Goal: Information Seeking & Learning: Learn about a topic

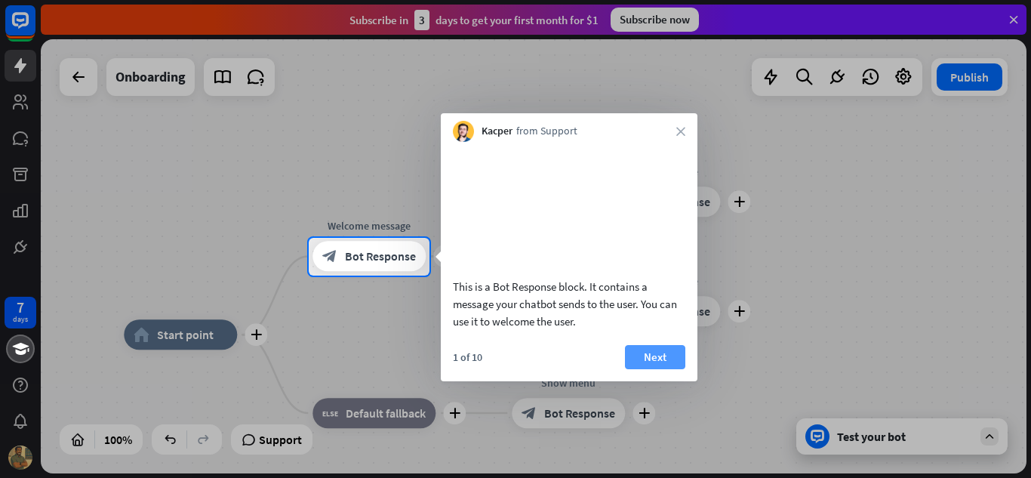
click at [648, 369] on button "Next" at bounding box center [655, 357] width 60 height 24
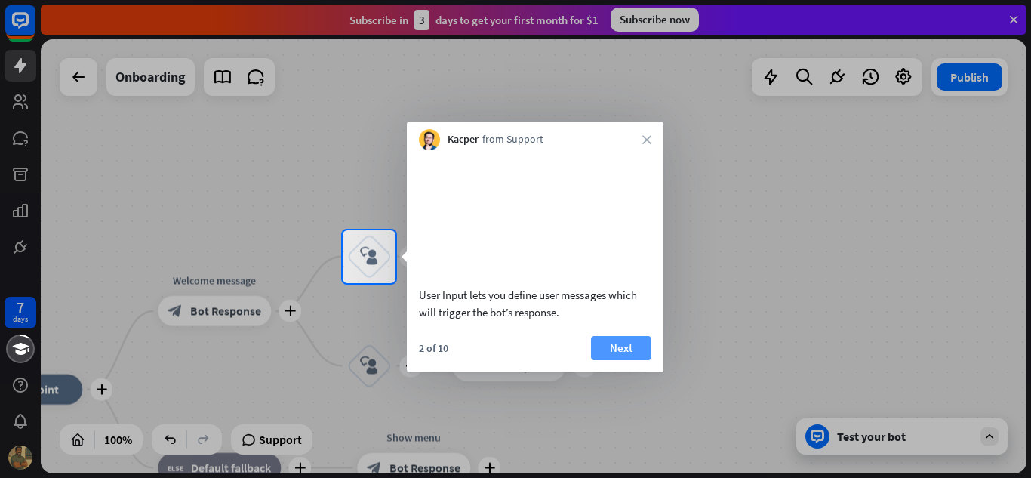
click at [625, 360] on button "Next" at bounding box center [621, 348] width 60 height 24
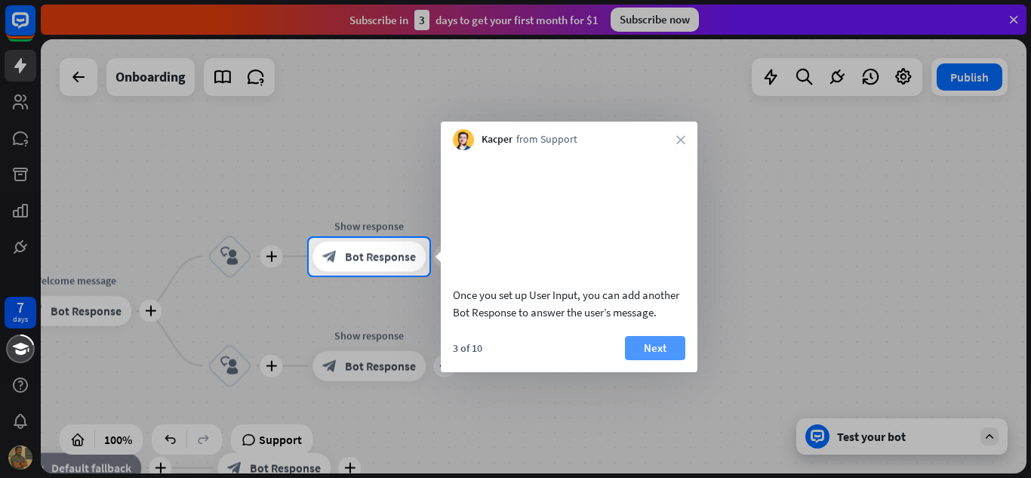
click at [640, 359] on button "Next" at bounding box center [655, 348] width 60 height 24
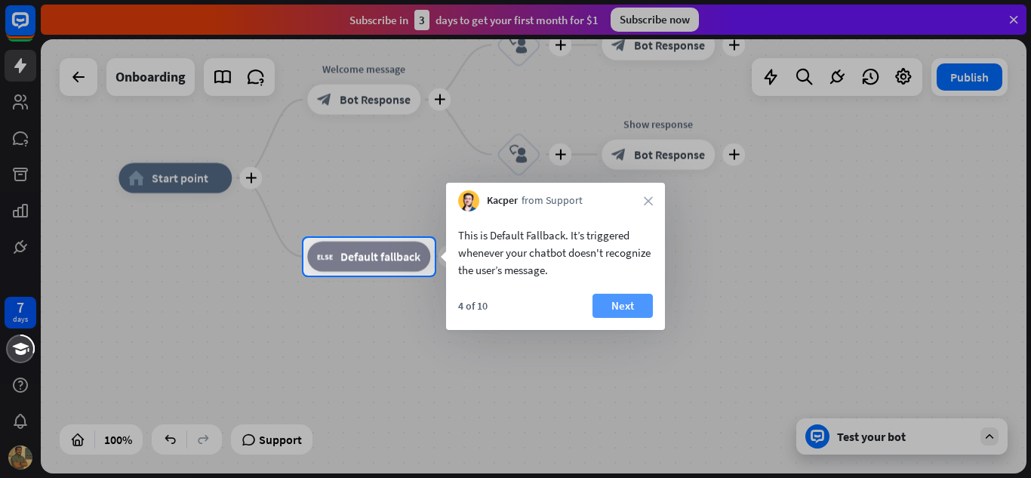
click at [622, 306] on button "Next" at bounding box center [623, 306] width 60 height 24
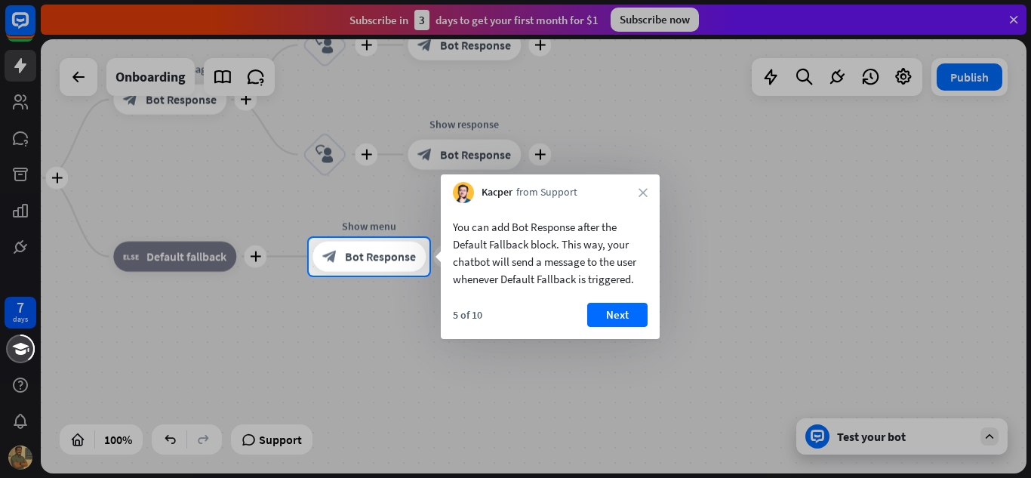
click at [622, 306] on button "Next" at bounding box center [617, 315] width 60 height 24
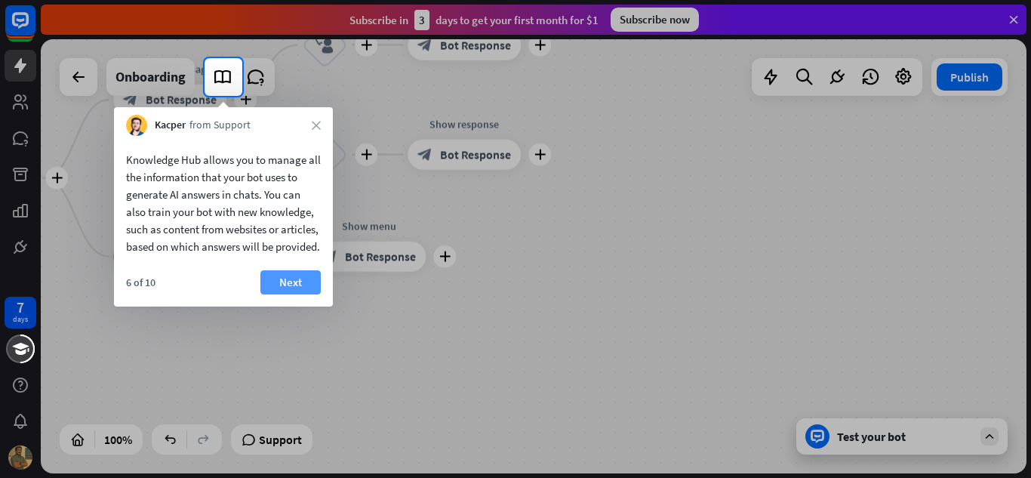
click at [282, 293] on button "Next" at bounding box center [290, 282] width 60 height 24
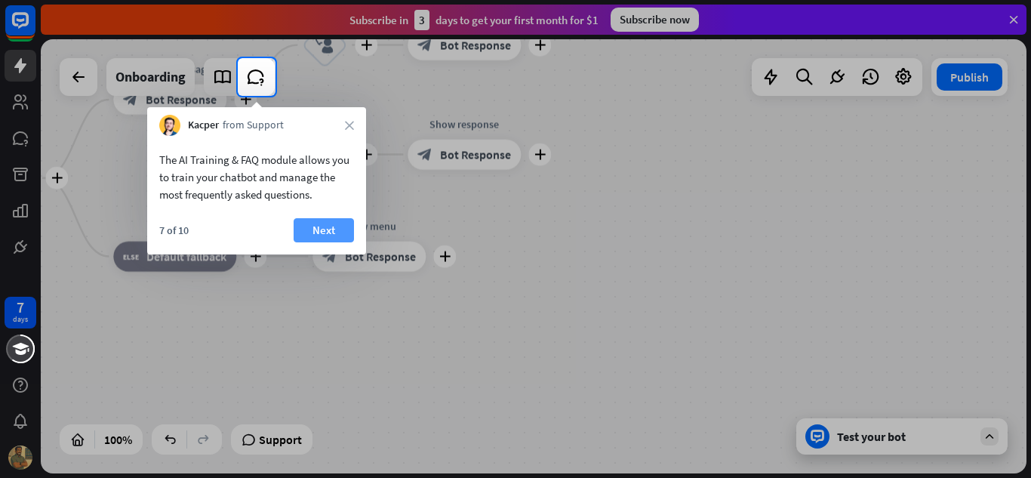
click at [309, 229] on button "Next" at bounding box center [324, 230] width 60 height 24
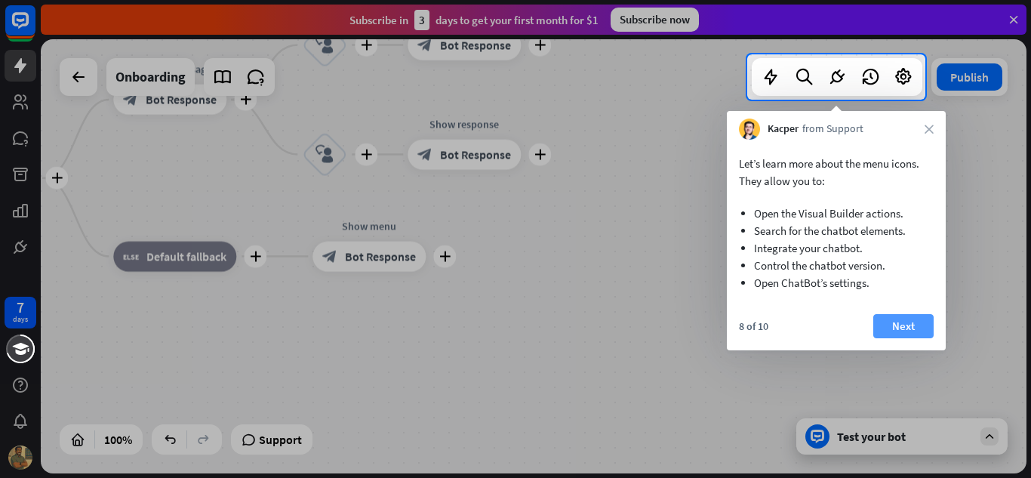
click at [896, 315] on button "Next" at bounding box center [903, 326] width 60 height 24
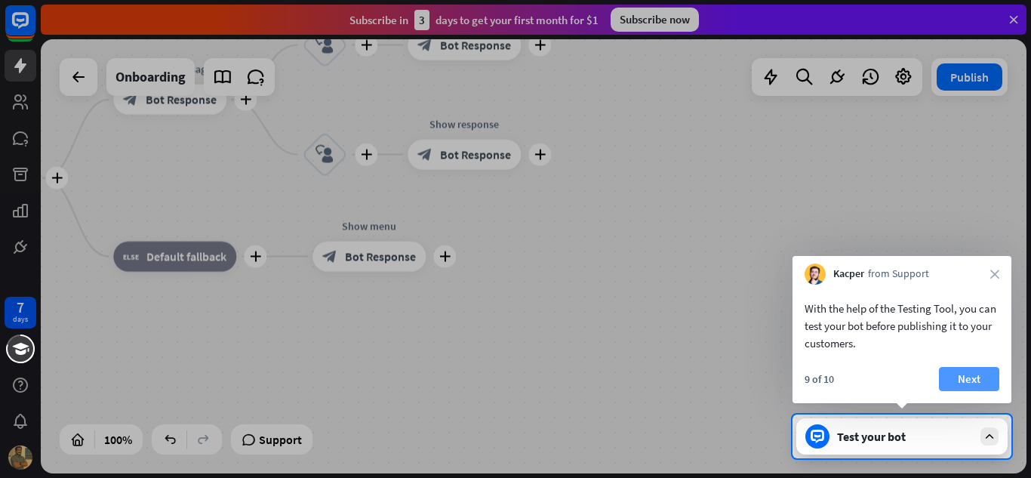
click at [956, 380] on button "Next" at bounding box center [969, 379] width 60 height 24
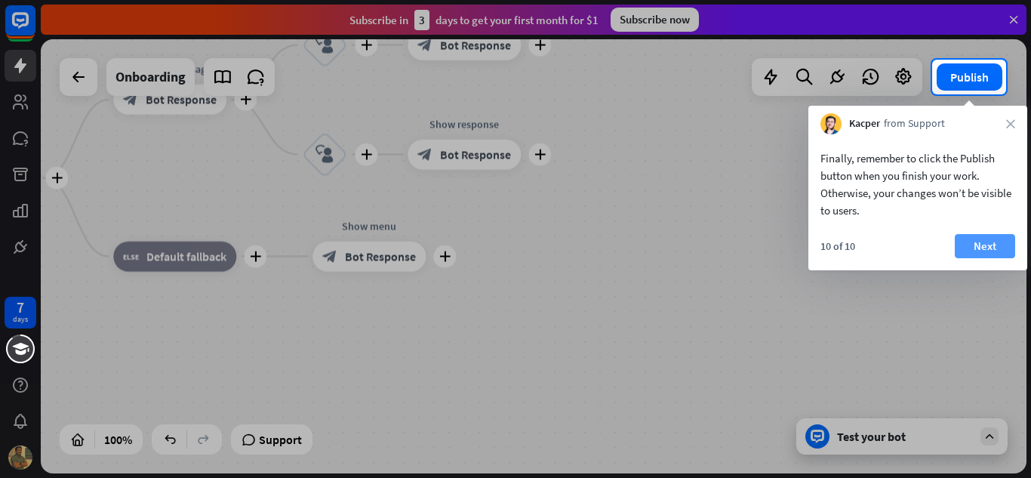
click at [990, 244] on button "Next" at bounding box center [985, 246] width 60 height 24
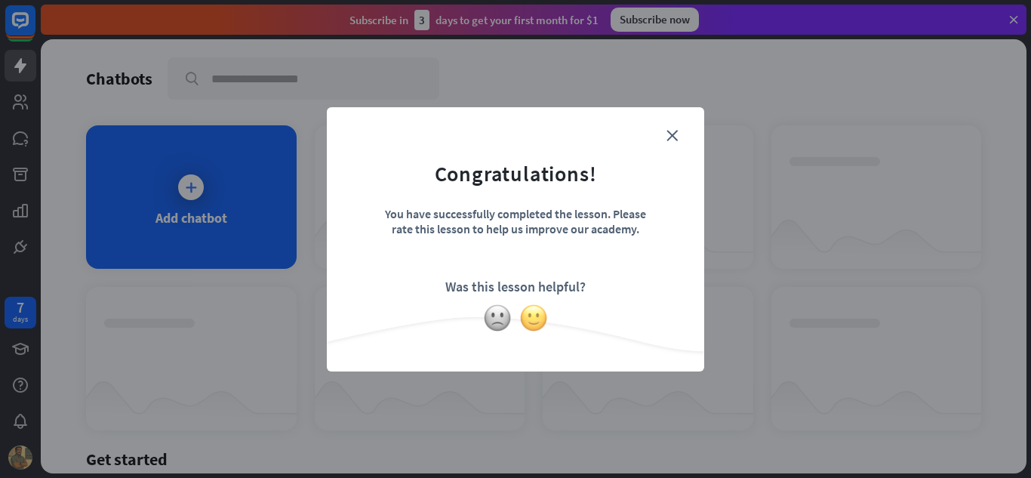
click at [538, 313] on img at bounding box center [533, 317] width 29 height 29
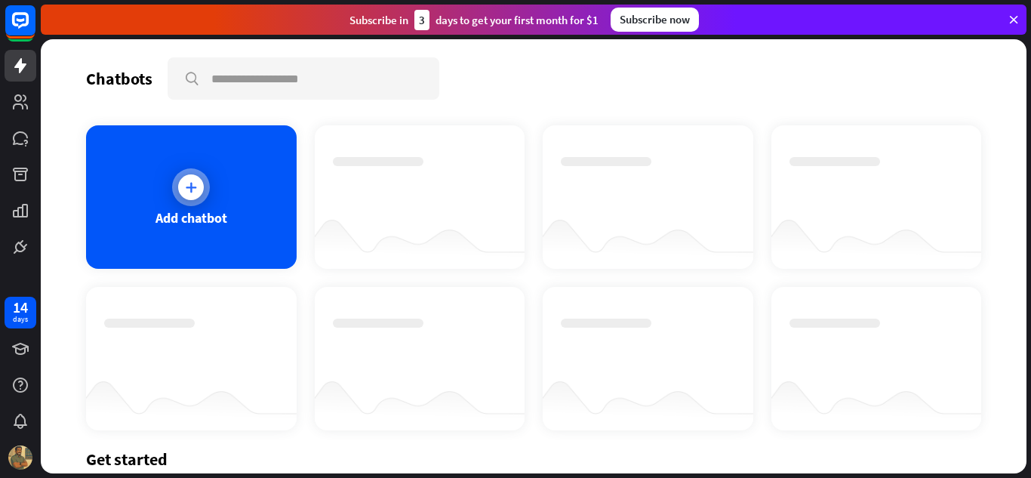
click at [225, 203] on div "Add chatbot" at bounding box center [191, 196] width 211 height 143
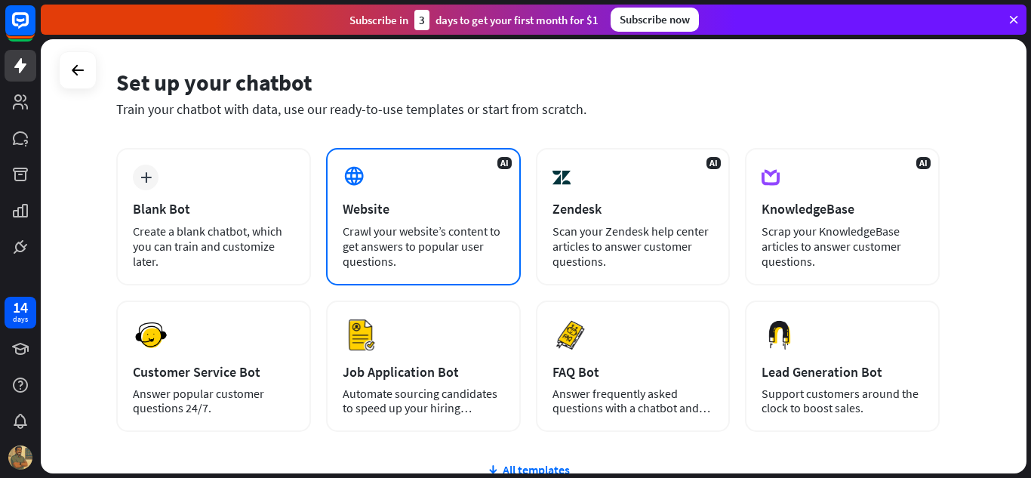
scroll to position [12, 0]
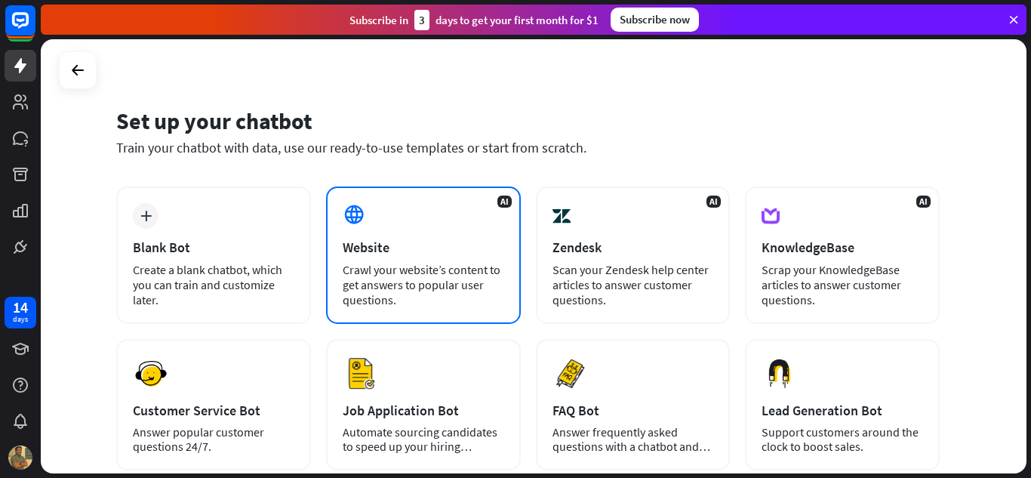
click at [412, 269] on div "Crawl your website’s content to get answers to popular user questions." at bounding box center [424, 284] width 162 height 45
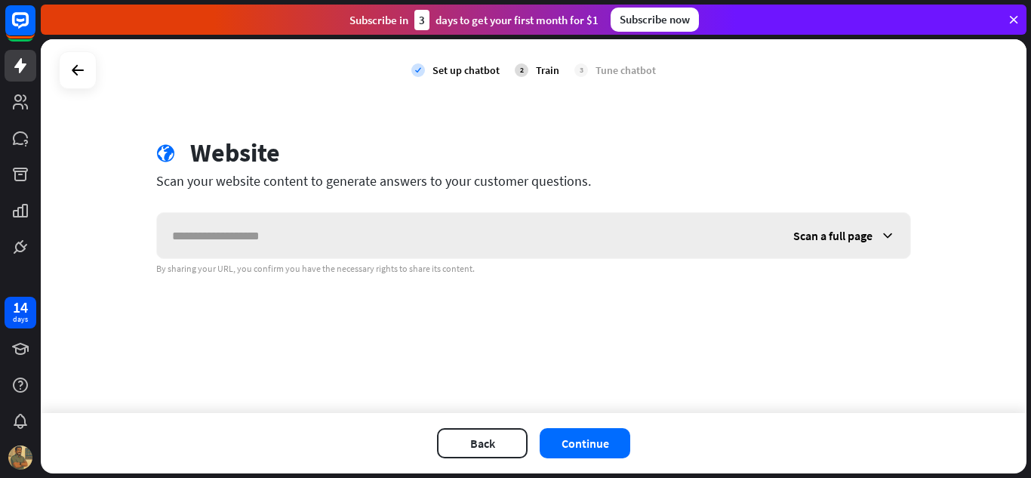
click at [370, 241] on input "text" at bounding box center [467, 235] width 621 height 45
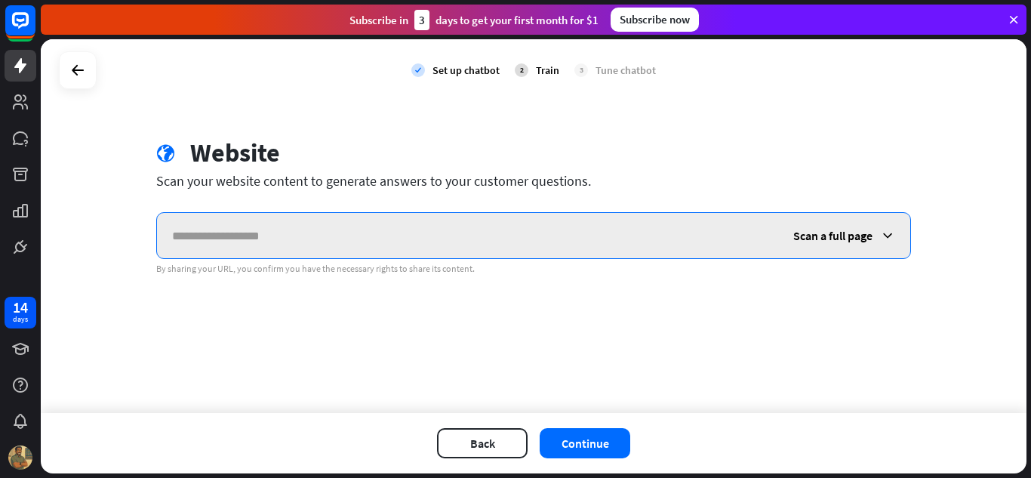
click at [292, 245] on input "text" at bounding box center [467, 235] width 621 height 45
paste input "**********"
type input "**********"
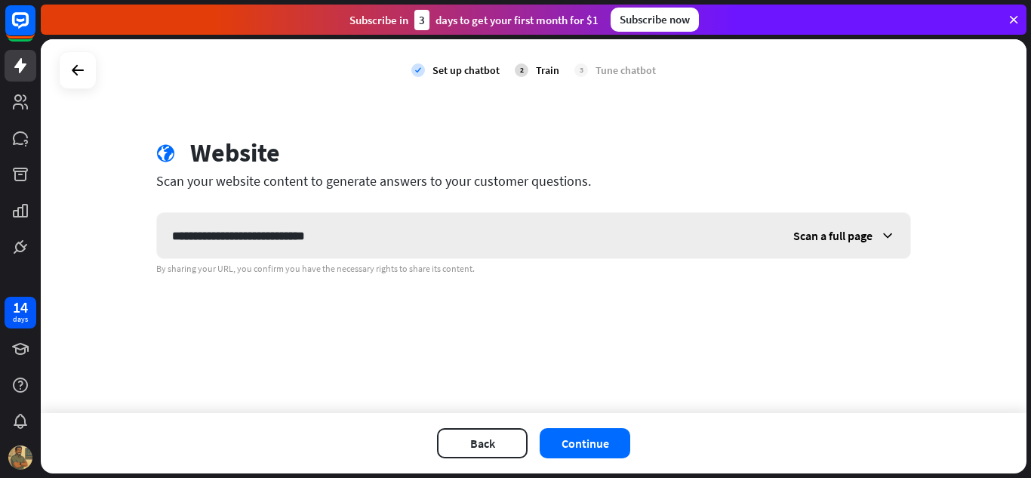
click at [831, 240] on span "Scan a full page" at bounding box center [832, 235] width 79 height 15
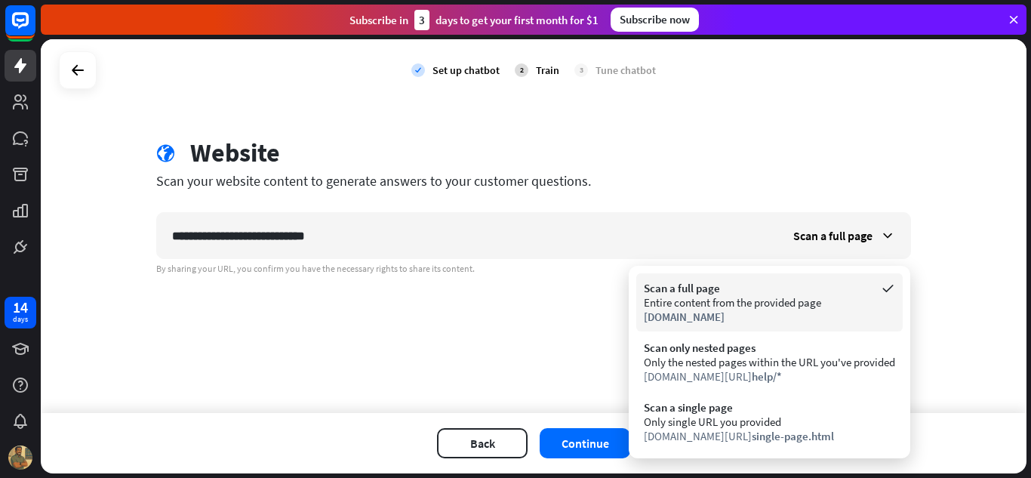
click at [787, 310] on div "[DOMAIN_NAME]" at bounding box center [769, 316] width 251 height 14
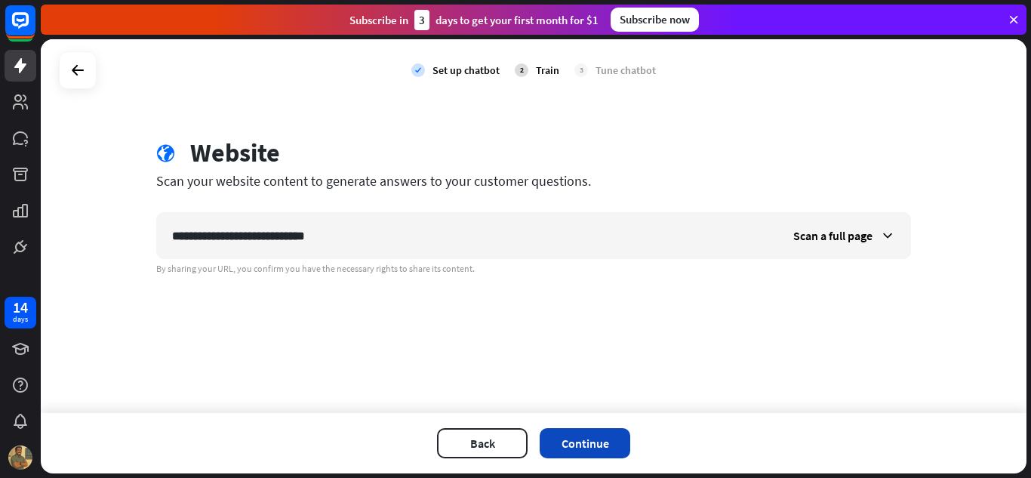
click at [577, 445] on button "Continue" at bounding box center [585, 443] width 91 height 30
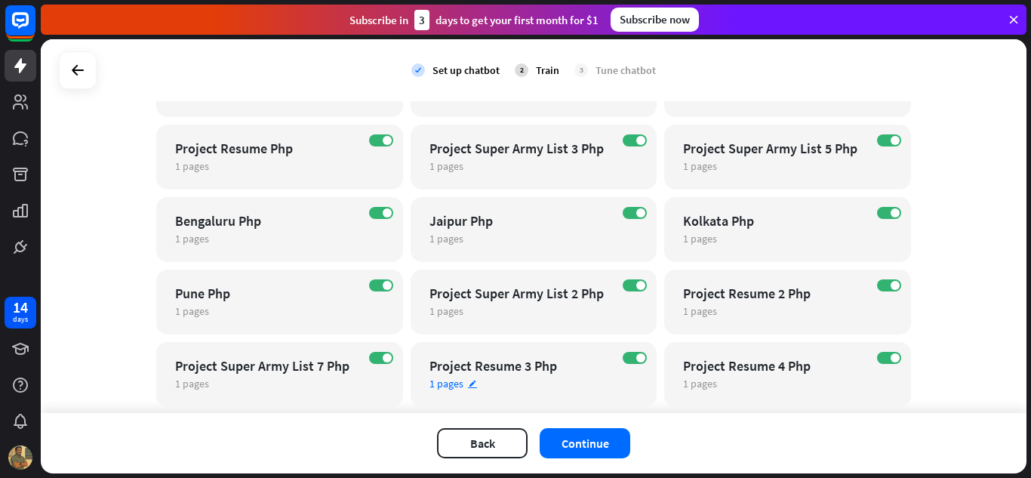
scroll to position [879, 0]
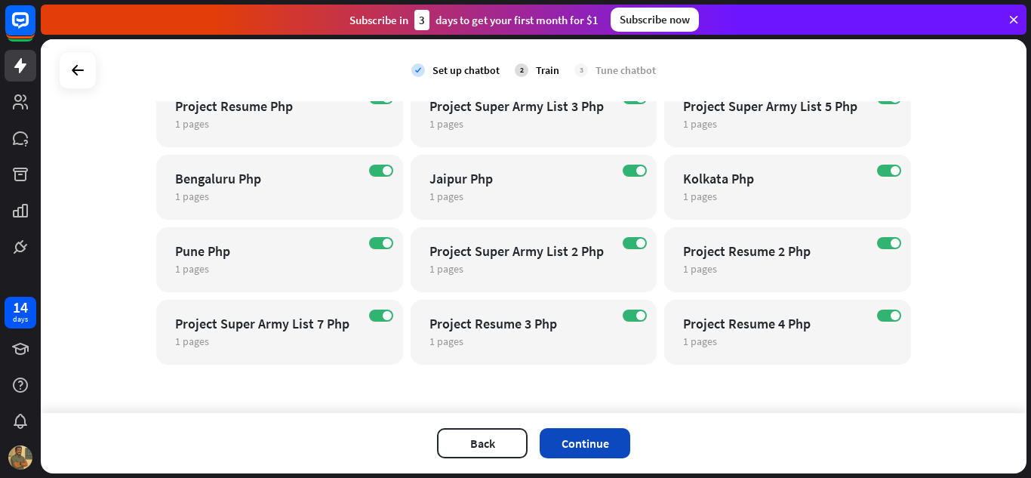
click at [596, 445] on button "Continue" at bounding box center [585, 443] width 91 height 30
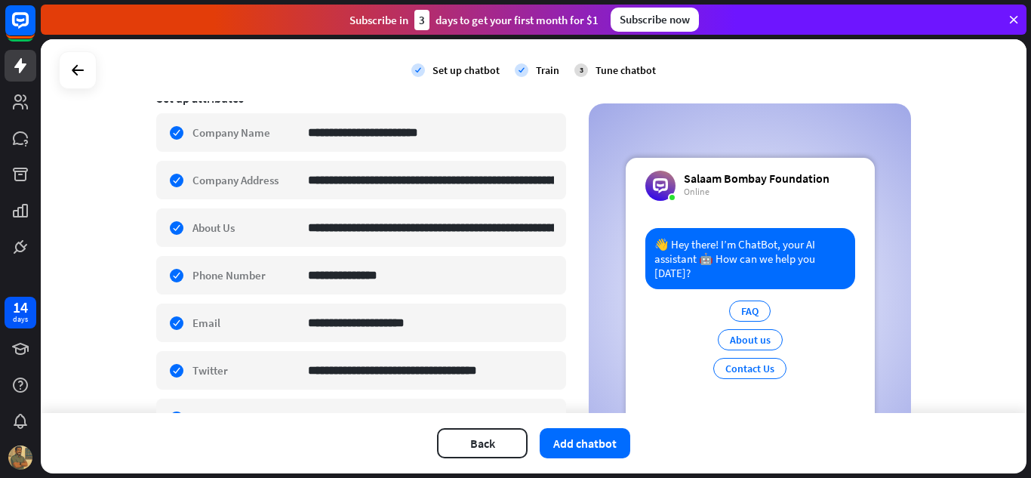
scroll to position [262, 0]
click at [66, 69] on div at bounding box center [77, 70] width 29 height 29
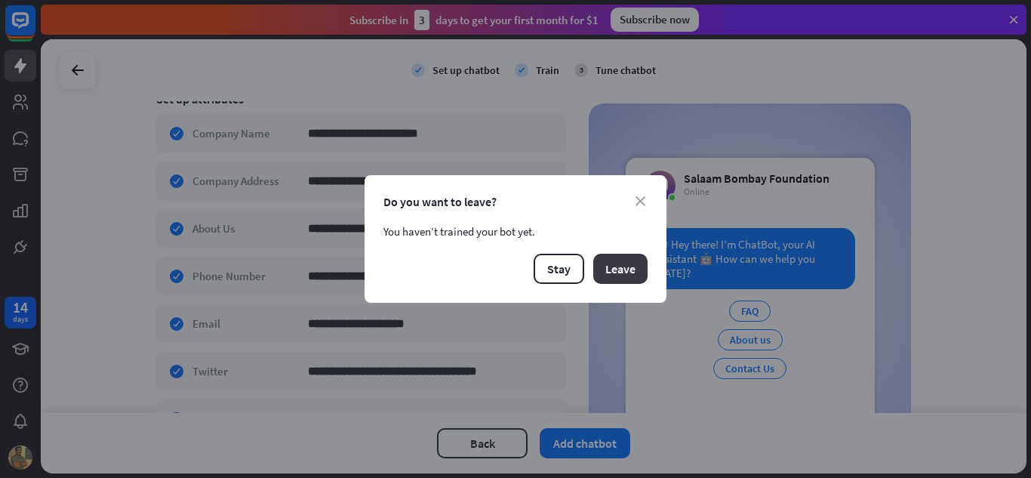
click at [616, 279] on button "Leave" at bounding box center [620, 269] width 54 height 30
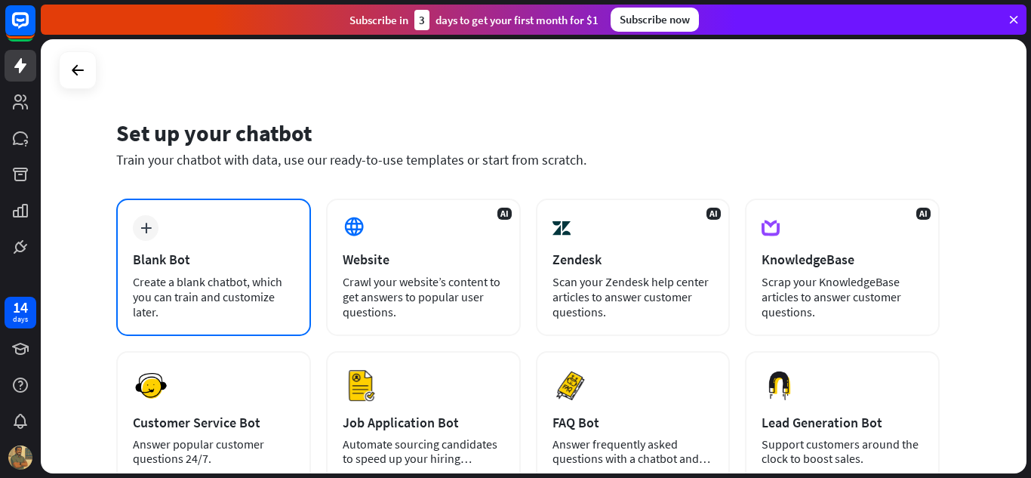
click at [272, 289] on div "Create a blank chatbot, which you can train and customize later." at bounding box center [214, 296] width 162 height 45
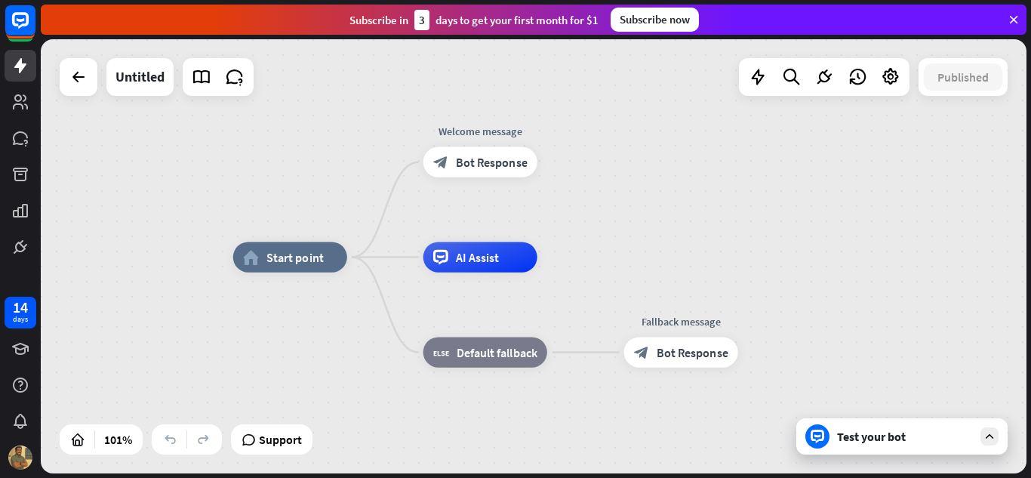
click at [914, 435] on div "Test your bot" at bounding box center [905, 436] width 136 height 15
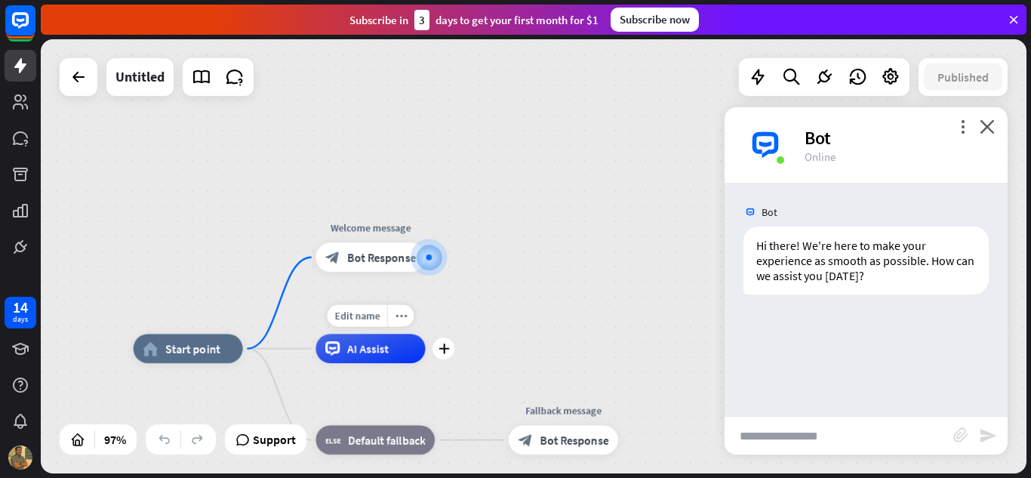
click at [364, 353] on span "AI Assist" at bounding box center [368, 348] width 42 height 14
click at [441, 356] on div "plus" at bounding box center [443, 348] width 22 height 22
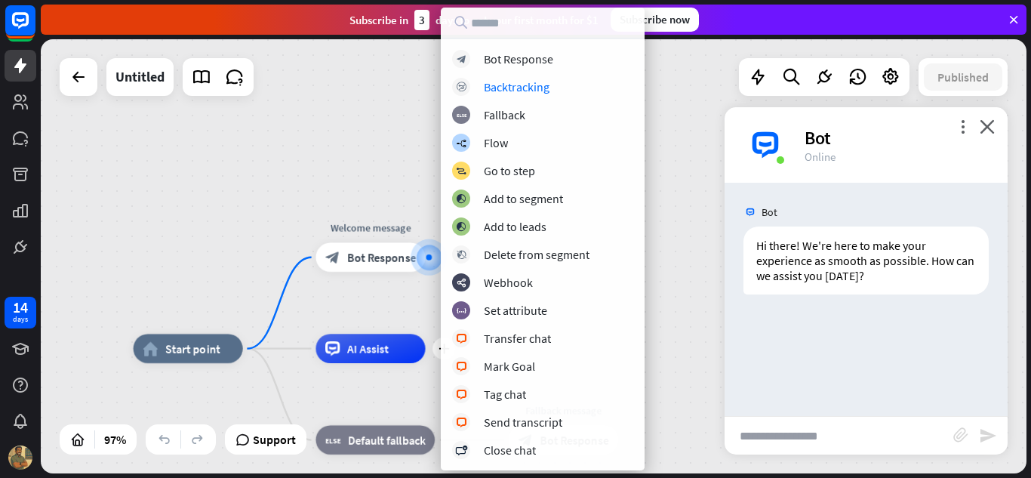
click at [190, 229] on div "home_2 Start point Welcome message block_bot_response Bot Response plus AI Assi…" at bounding box center [534, 256] width 986 height 434
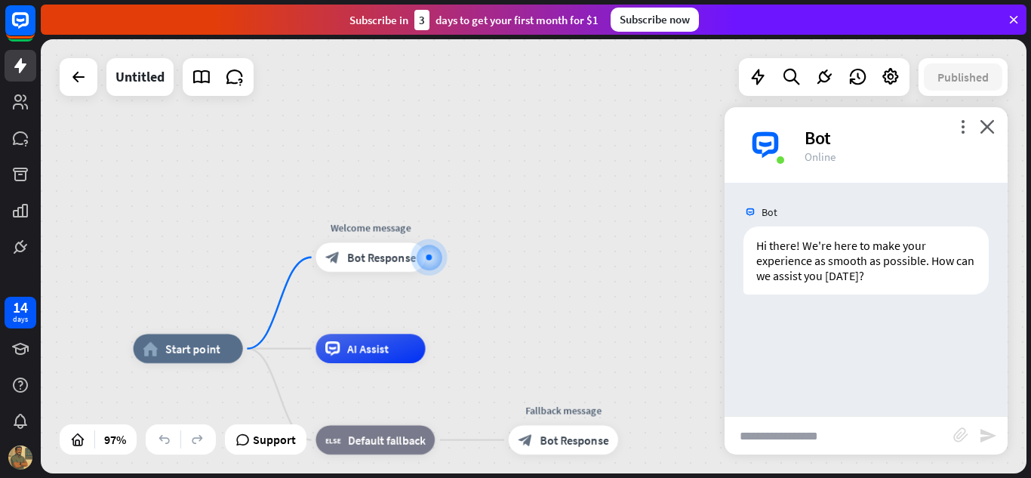
click at [70, 94] on div at bounding box center [79, 77] width 38 height 38
click at [85, 79] on icon at bounding box center [78, 77] width 18 height 18
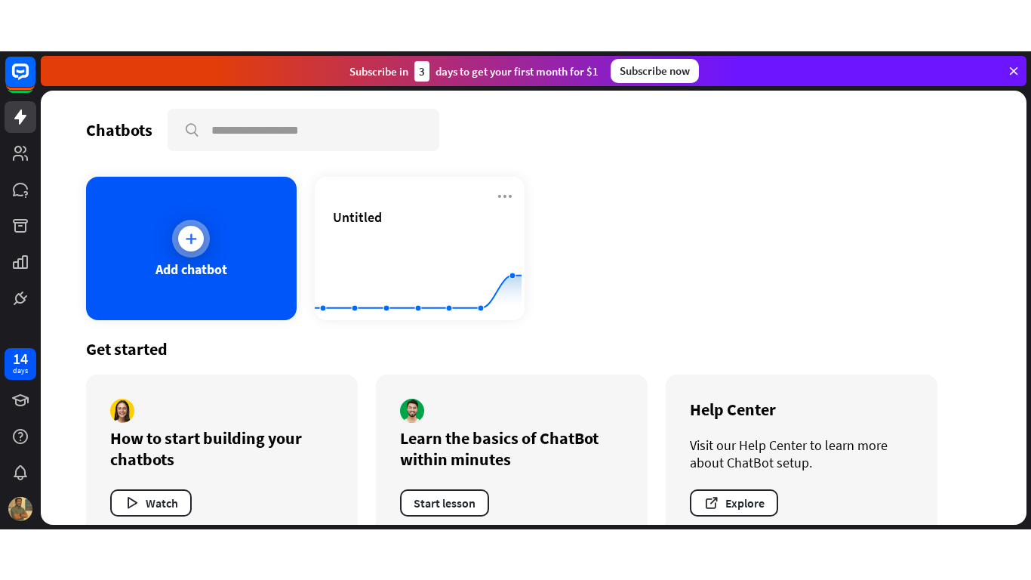
scroll to position [34, 0]
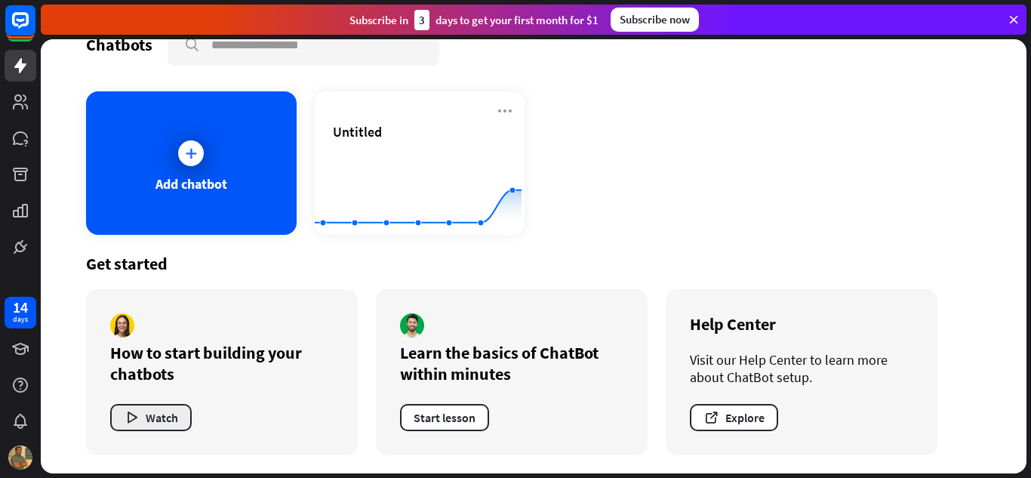
click at [165, 415] on button "Watch" at bounding box center [151, 417] width 82 height 27
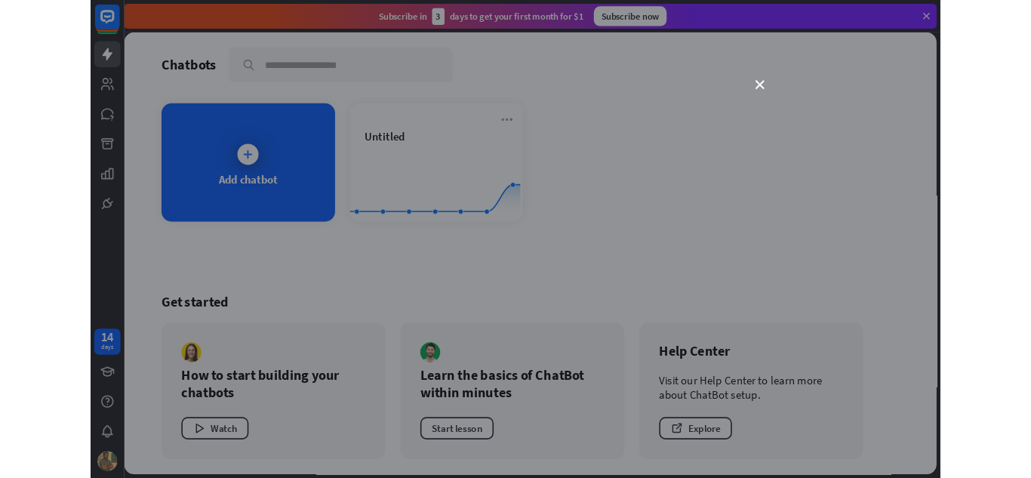
scroll to position [0, 0]
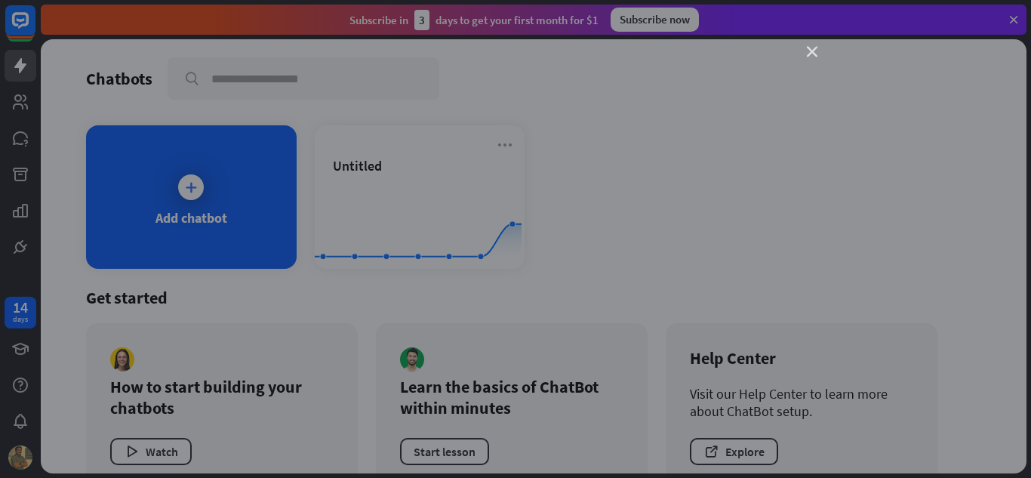
click at [810, 52] on icon "close" at bounding box center [812, 52] width 11 height 11
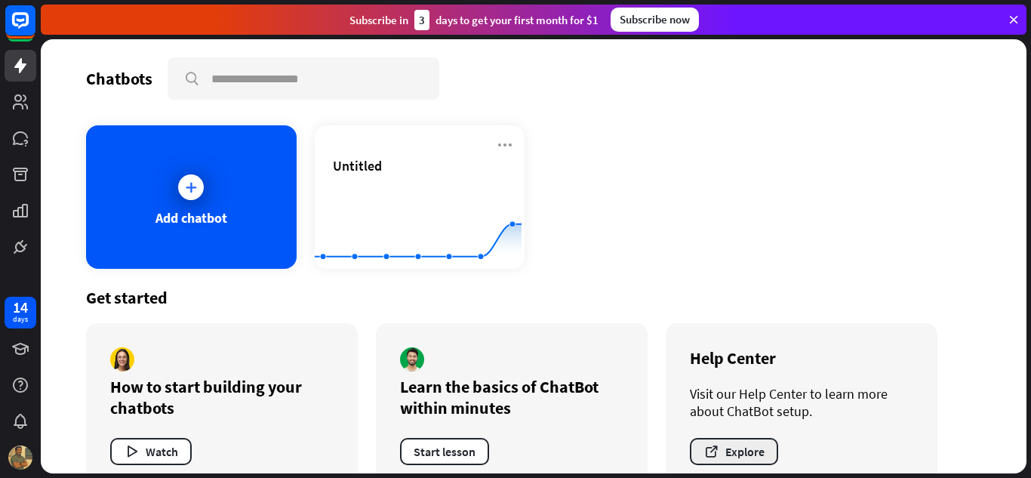
click at [746, 442] on button "Explore" at bounding box center [734, 451] width 88 height 27
click at [1013, 14] on icon at bounding box center [1014, 20] width 14 height 14
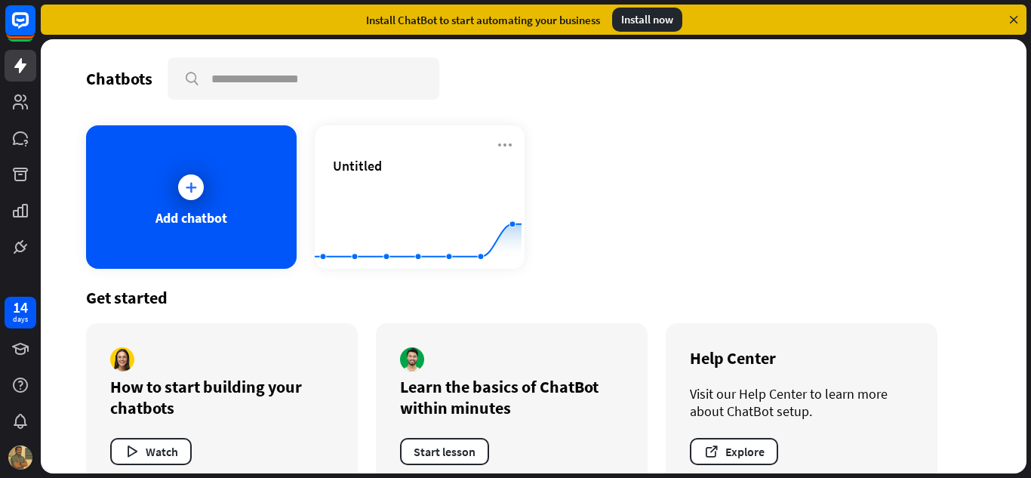
click at [1011, 18] on icon at bounding box center [1014, 20] width 14 height 14
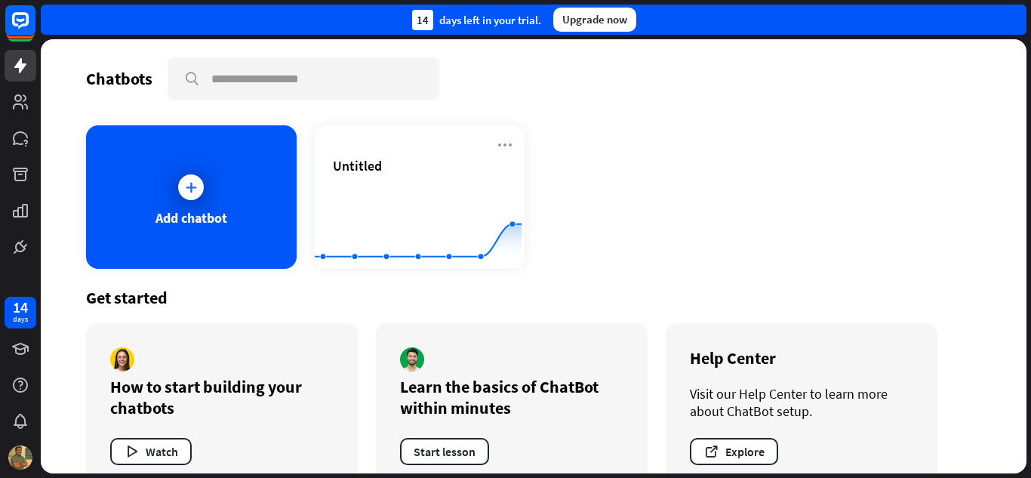
click at [1011, 18] on div "14 days left in your trial. Upgrade now" at bounding box center [534, 20] width 986 height 30
click at [14, 76] on link at bounding box center [21, 66] width 32 height 32
click at [15, 106] on icon at bounding box center [20, 101] width 15 height 15
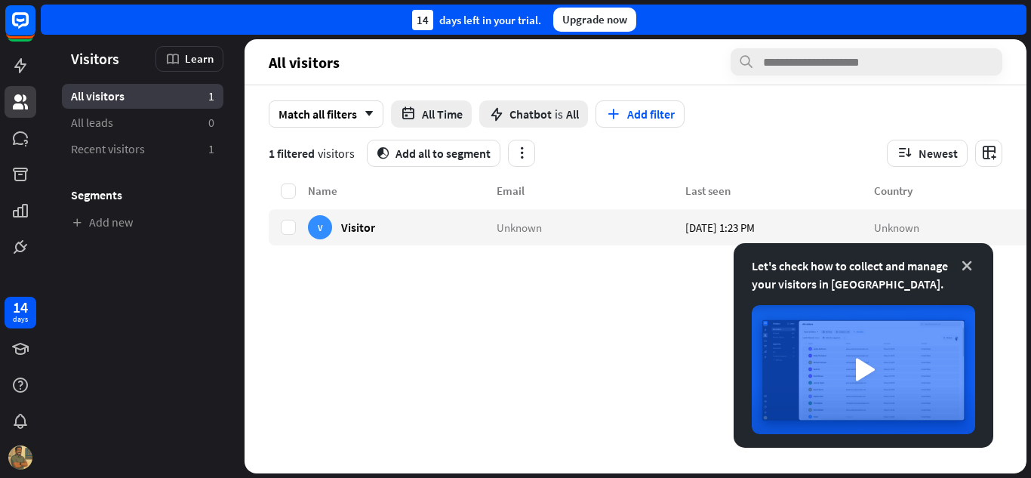
click at [963, 261] on icon at bounding box center [966, 265] width 15 height 15
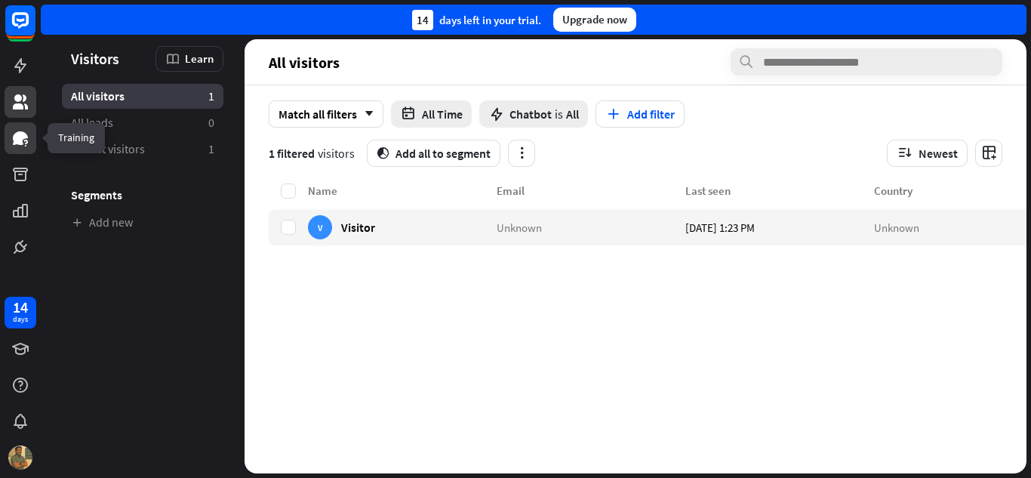
click at [14, 144] on icon at bounding box center [20, 138] width 15 height 14
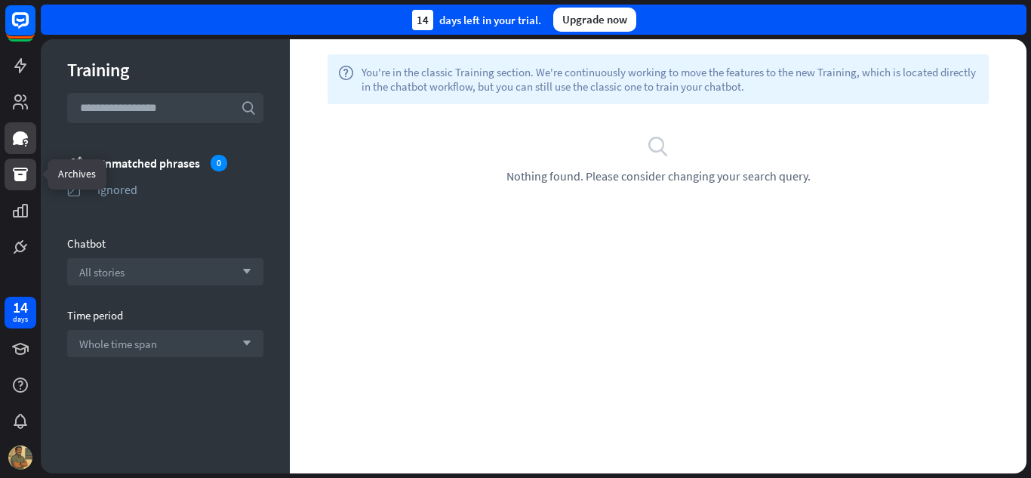
click at [19, 174] on icon at bounding box center [20, 174] width 18 height 18
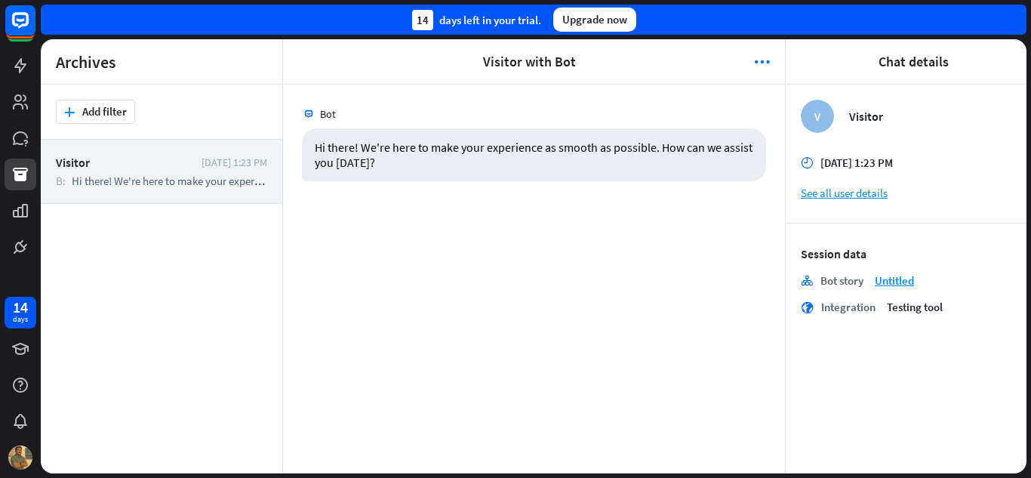
click at [12, 226] on div at bounding box center [20, 131] width 41 height 263
click at [14, 222] on link at bounding box center [21, 211] width 32 height 32
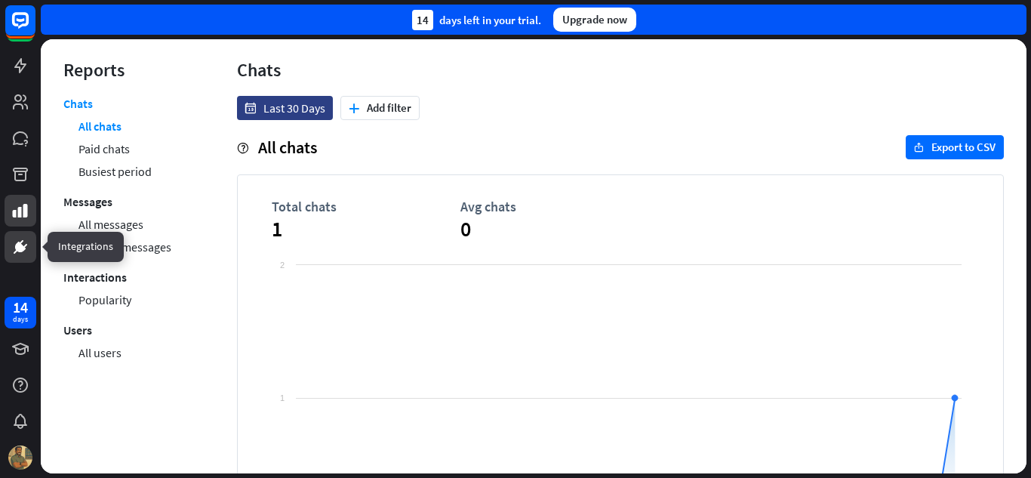
click at [23, 240] on icon at bounding box center [22, 242] width 4 height 5
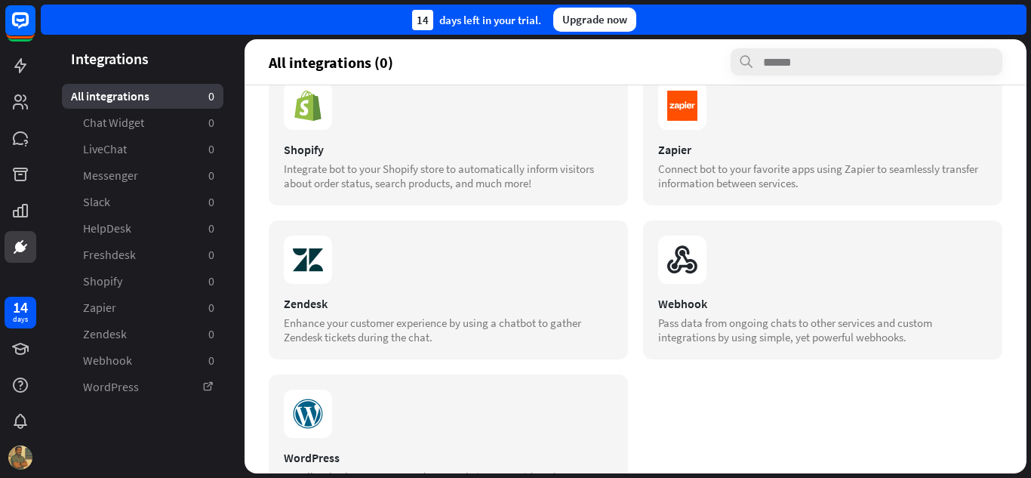
scroll to position [569, 0]
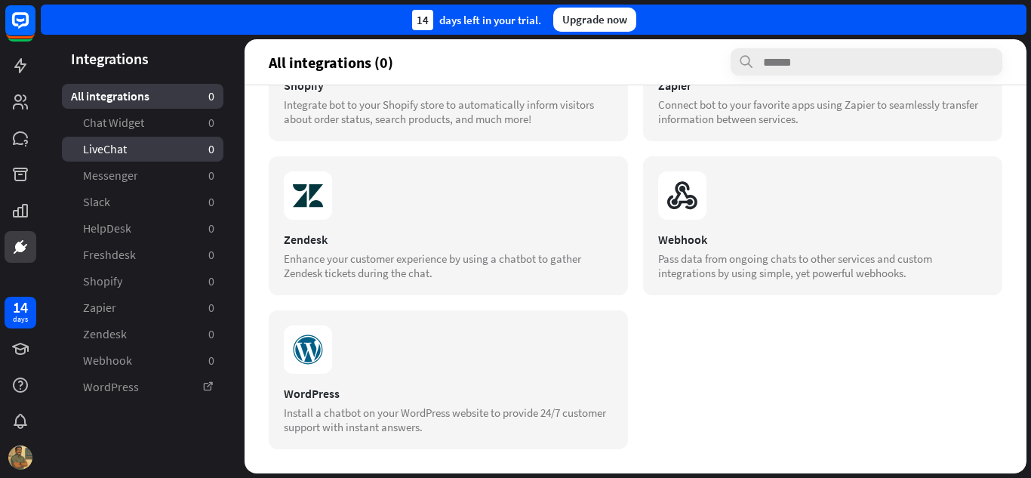
click at [146, 146] on link "LiveChat 0" at bounding box center [143, 149] width 162 height 25
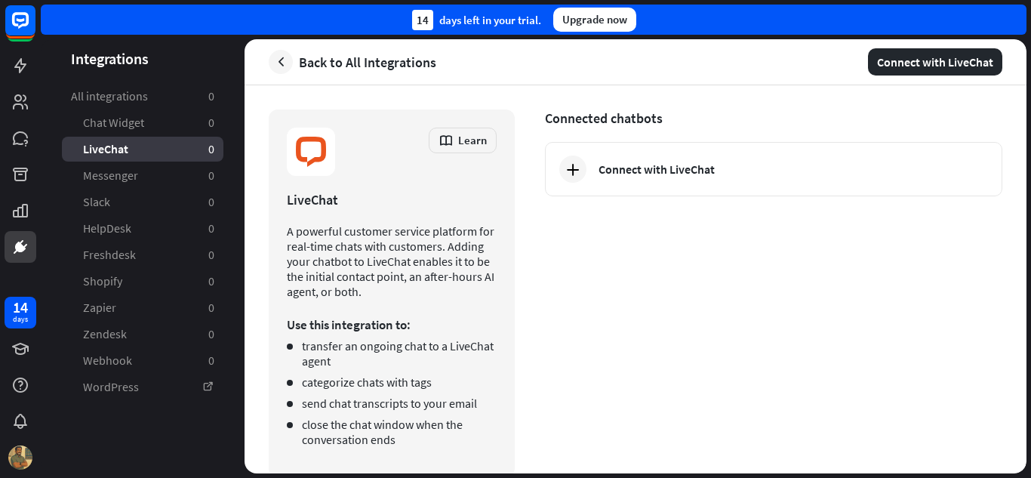
click at [143, 189] on ul "Chat Widget 0 LiveChat 0 Messenger 0 Slack 0 HelpDesk 0 Freshdesk 0 Shopify 0 Z…" at bounding box center [143, 254] width 162 height 289
click at [135, 174] on span "Messenger" at bounding box center [110, 176] width 55 height 16
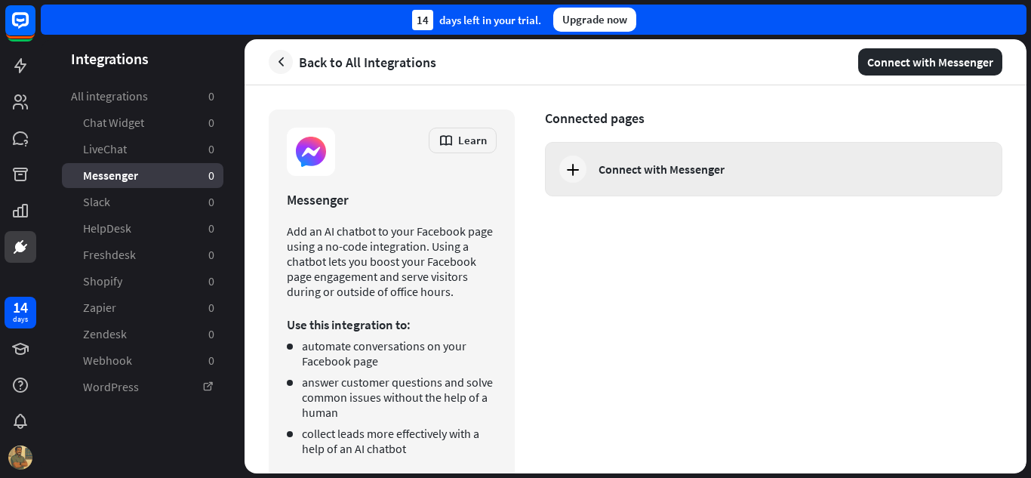
click at [711, 166] on div "Connect with Messenger" at bounding box center [662, 169] width 126 height 15
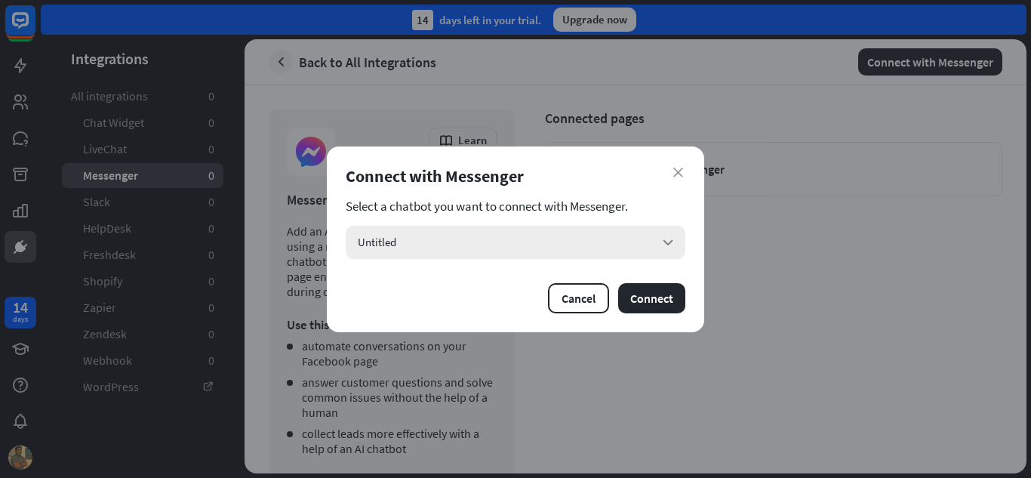
click at [561, 235] on div "Untitled arrow_down" at bounding box center [516, 242] width 340 height 33
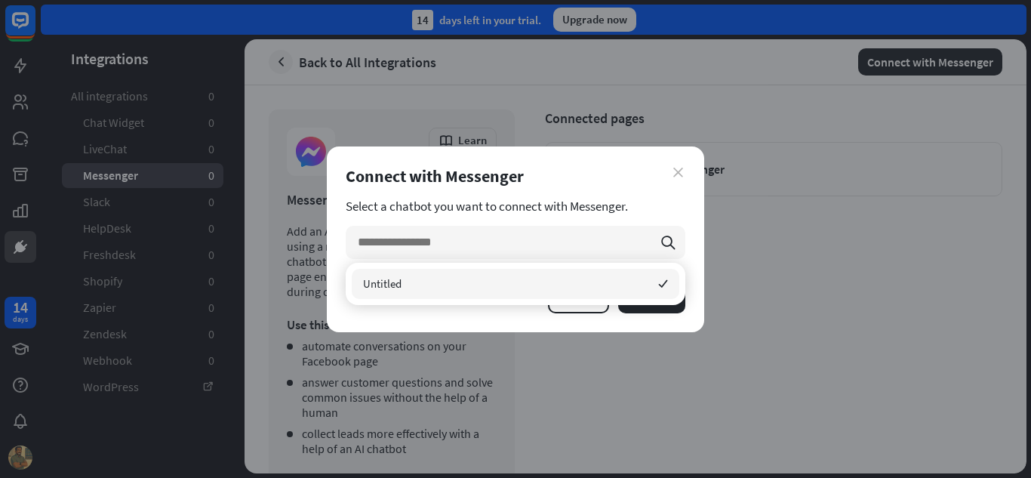
click at [681, 173] on icon "close" at bounding box center [678, 173] width 10 height 10
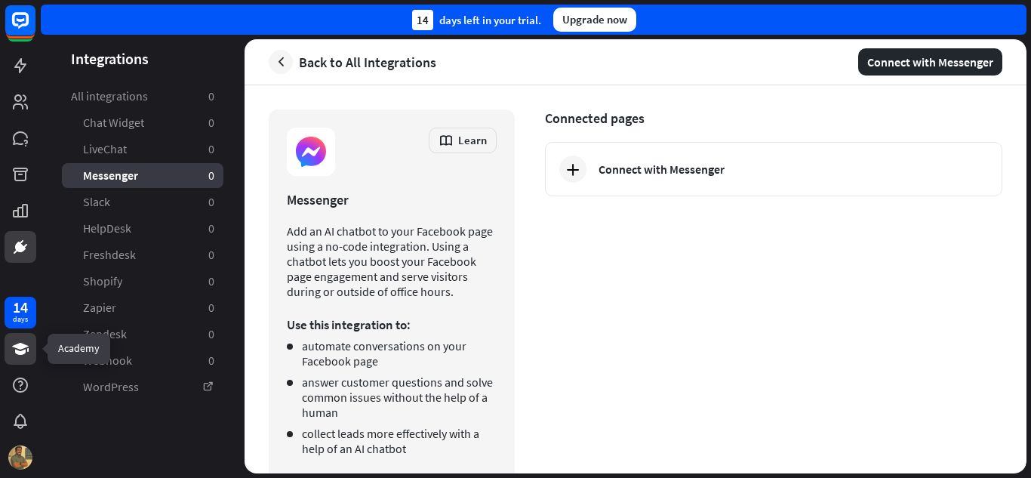
click at [30, 343] on link at bounding box center [21, 349] width 32 height 32
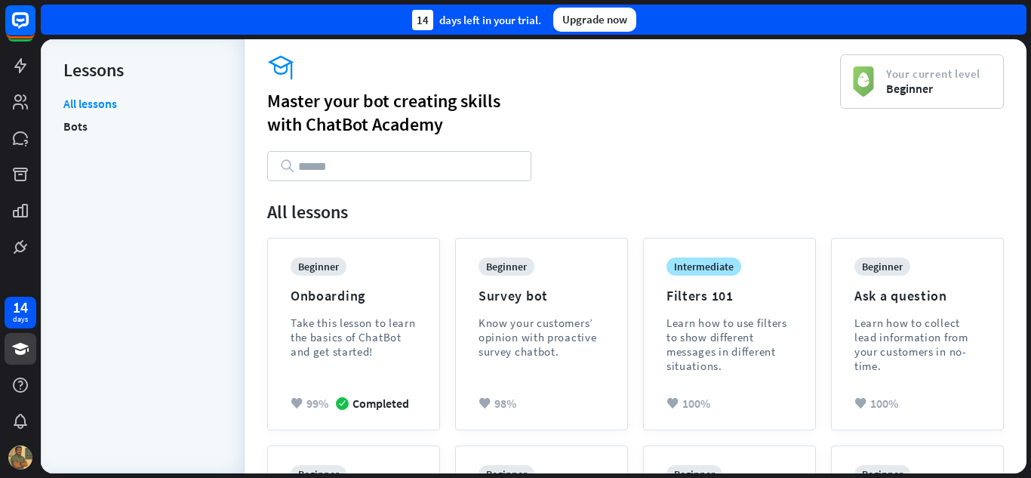
click at [481, 173] on input "text" at bounding box center [399, 166] width 264 height 30
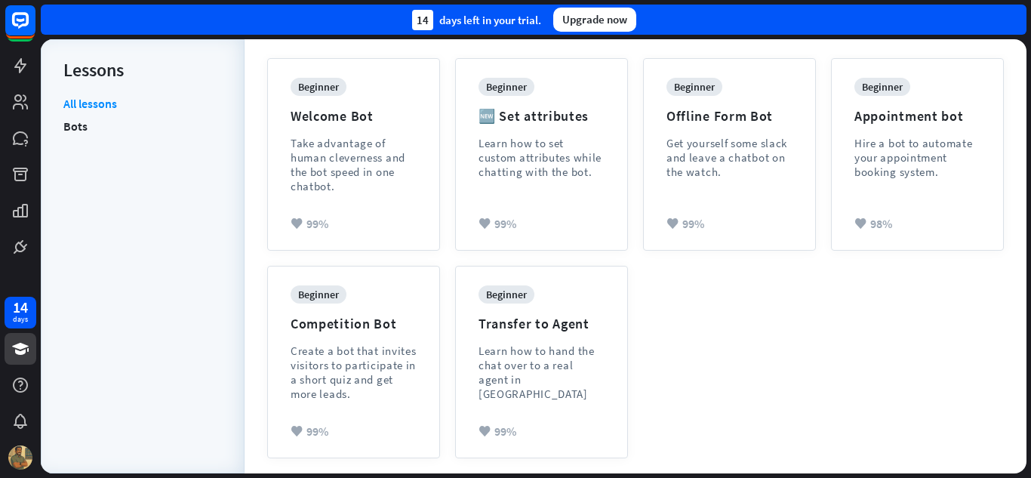
scroll to position [402, 0]
drag, startPoint x: 425, startPoint y: 209, endPoint x: 100, endPoint y: 125, distance: 335.2
click at [100, 125] on li "Bots" at bounding box center [142, 126] width 159 height 23
click at [74, 126] on link "Bots" at bounding box center [75, 126] width 24 height 23
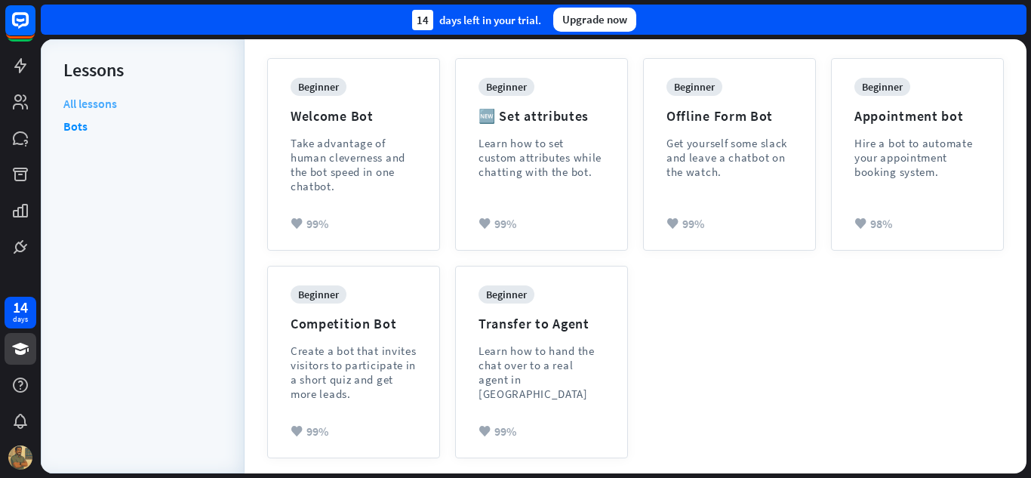
click at [94, 106] on link "All lessons" at bounding box center [90, 105] width 54 height 19
